Goal: Find contact information: Find contact information

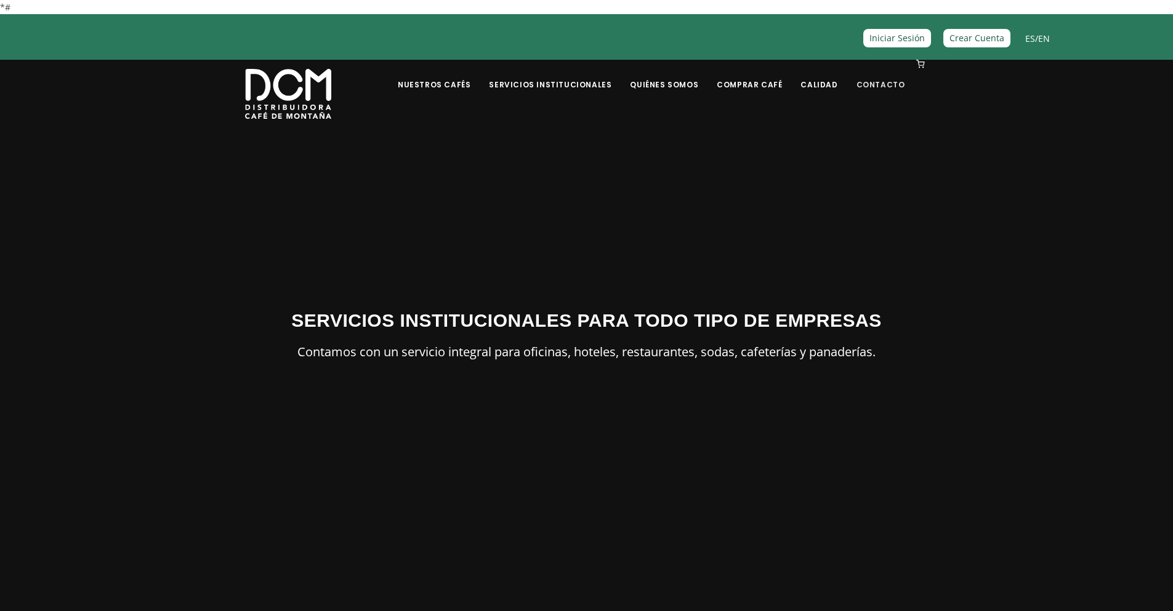
click at [876, 90] on link "Contacto" at bounding box center [880, 75] width 63 height 29
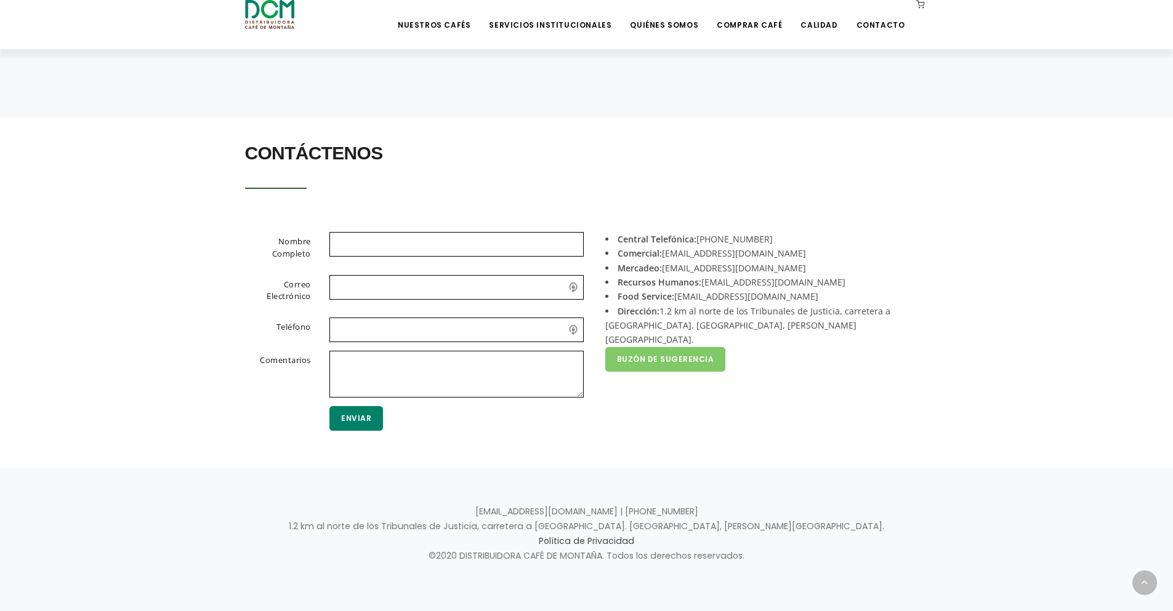
scroll to position [243, 0]
drag, startPoint x: 835, startPoint y: 236, endPoint x: 701, endPoint y: 240, distance: 134.9
click at [697, 246] on li "Comercial: [EMAIL_ADDRESS][DOMAIN_NAME]" at bounding box center [762, 253] width 314 height 14
click at [696, 246] on li "Comercial: acomercial@dcm.cr" at bounding box center [762, 253] width 314 height 14
copy li "acomercial@dcm.cr"
